Goal: Find specific page/section: Find specific page/section

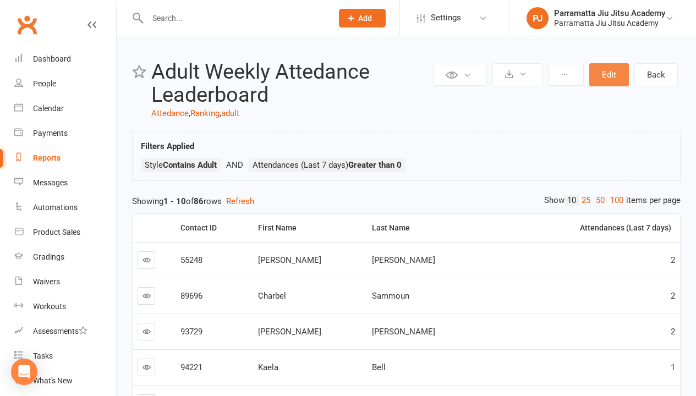
click at [609, 75] on button "Edit" at bounding box center [610, 74] width 40 height 23
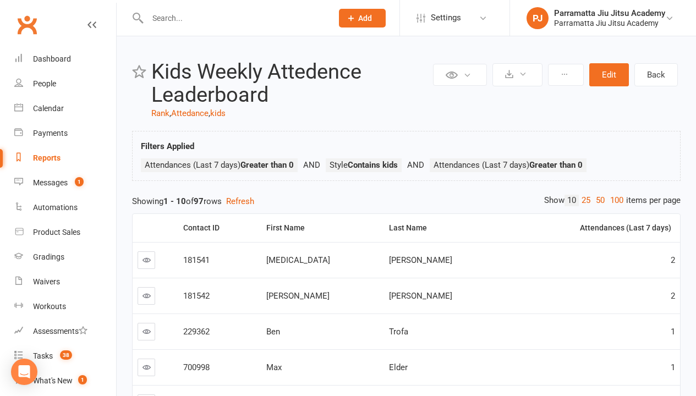
click at [614, 200] on link "100" at bounding box center [617, 201] width 19 height 12
click at [0, 0] on div "Loading" at bounding box center [0, 0] width 0 height 0
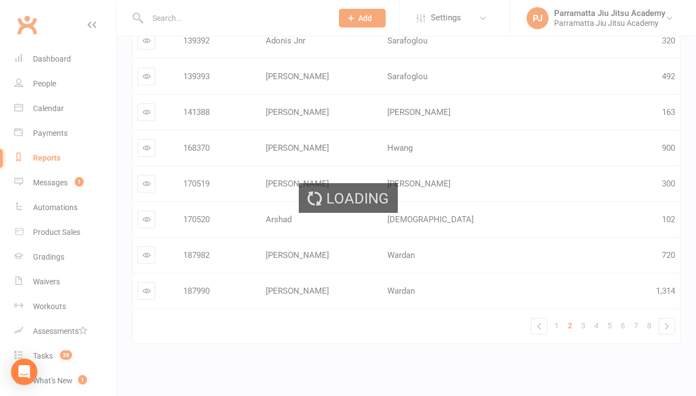
scroll to position [2, 0]
